Goal: Task Accomplishment & Management: Use online tool/utility

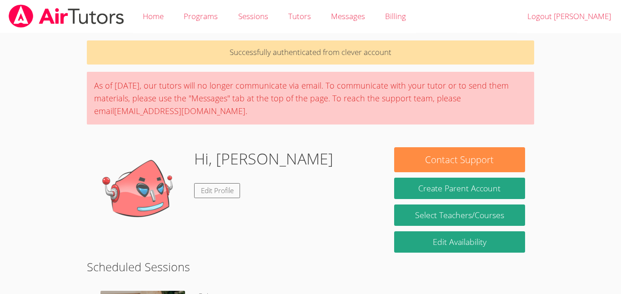
scroll to position [196, 0]
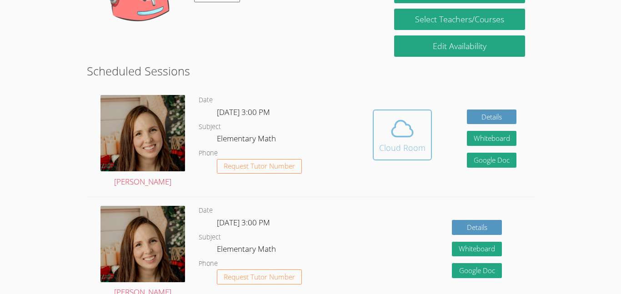
click at [397, 129] on icon at bounding box center [402, 128] width 25 height 25
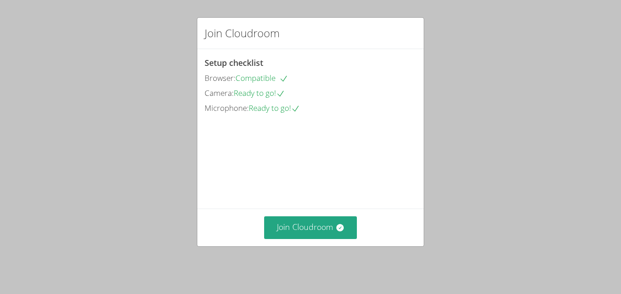
click at [304, 246] on div "Join Cloudroom" at bounding box center [310, 227] width 226 height 37
click at [313, 232] on button "Join Cloudroom" at bounding box center [310, 227] width 93 height 22
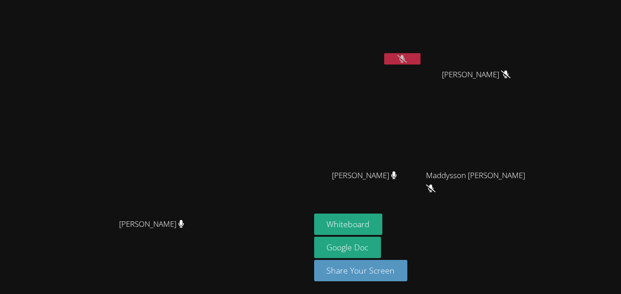
click at [421, 60] on button at bounding box center [402, 58] width 36 height 11
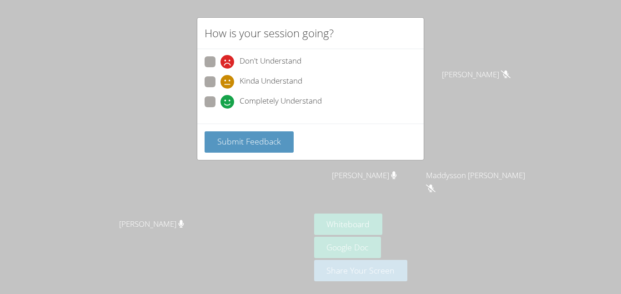
click at [221, 89] on span at bounding box center [221, 89] width 0 height 0
click at [221, 84] on input "Kinda Understand" at bounding box center [225, 80] width 8 height 8
radio input "true"
click at [230, 140] on span "Submit Feedback" at bounding box center [249, 141] width 64 height 11
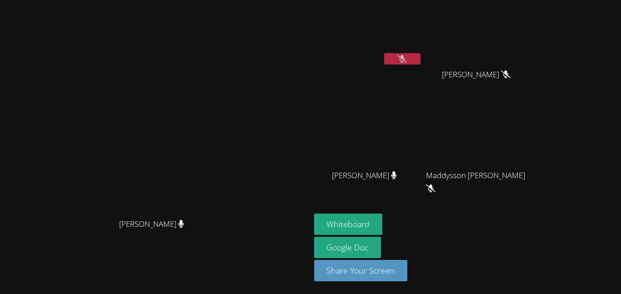
click at [223, 158] on video at bounding box center [155, 129] width 136 height 171
